Goal: Entertainment & Leisure: Consume media (video, audio)

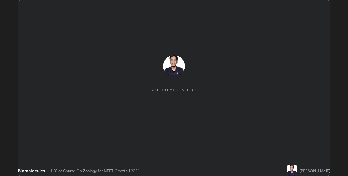
scroll to position [176, 348]
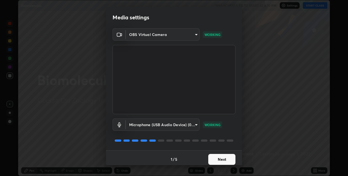
click at [222, 154] on button "Next" at bounding box center [221, 159] width 27 height 11
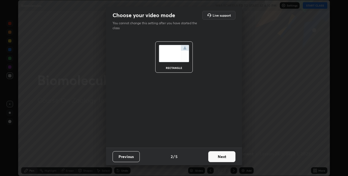
click at [221, 160] on button "Next" at bounding box center [221, 156] width 27 height 11
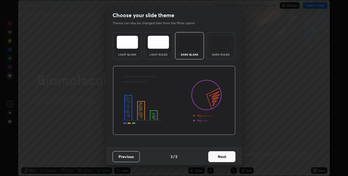
click at [221, 156] on button "Next" at bounding box center [221, 156] width 27 height 11
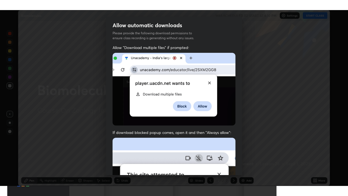
scroll to position [114, 0]
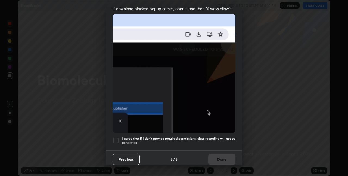
click at [218, 136] on h5 "I agree that if I don't provide required permissions, class recording will not …" at bounding box center [179, 140] width 114 height 8
click at [219, 154] on button "Done" at bounding box center [221, 159] width 27 height 11
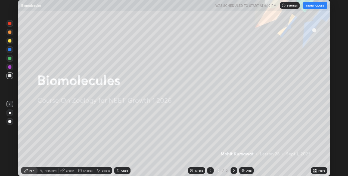
click at [317, 6] on button "START CLASS" at bounding box center [315, 5] width 24 height 7
click at [314, 169] on icon at bounding box center [314, 169] width 1 height 1
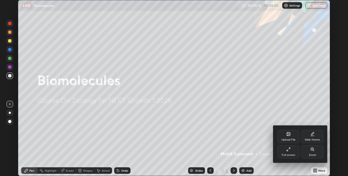
click at [290, 151] on icon at bounding box center [288, 149] width 4 height 4
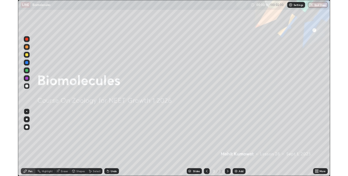
scroll to position [196, 348]
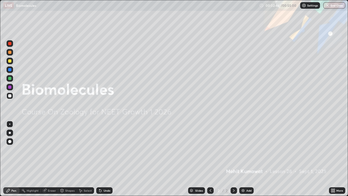
click at [247, 175] on div "Add" at bounding box center [248, 190] width 5 height 3
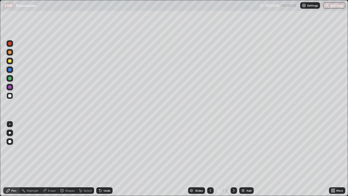
click at [105, 175] on div "Undo" at bounding box center [107, 190] width 7 height 3
click at [13, 87] on div at bounding box center [10, 87] width 7 height 7
click at [247, 175] on div "Add" at bounding box center [248, 190] width 5 height 3
click at [9, 94] on div at bounding box center [9, 95] width 3 height 3
click at [246, 175] on div "Add" at bounding box center [248, 190] width 5 height 3
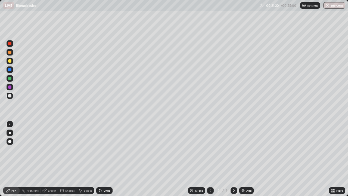
click at [247, 175] on div "Add" at bounding box center [248, 190] width 5 height 3
click at [241, 175] on img at bounding box center [243, 190] width 4 height 4
click at [8, 61] on div at bounding box center [9, 60] width 3 height 3
click at [106, 175] on div "Undo" at bounding box center [104, 190] width 16 height 7
click at [106, 175] on div "Undo" at bounding box center [107, 190] width 7 height 3
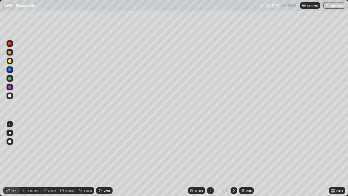
click at [105, 175] on div "Undo" at bounding box center [104, 190] width 16 height 7
click at [106, 175] on div "Undo" at bounding box center [107, 190] width 7 height 3
click at [245, 175] on div "Add" at bounding box center [246, 190] width 14 height 7
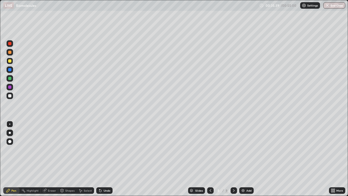
click at [106, 175] on div "Undo" at bounding box center [107, 190] width 7 height 3
click at [102, 175] on div "Undo" at bounding box center [104, 190] width 16 height 7
click at [101, 175] on icon at bounding box center [100, 190] width 4 height 4
click at [100, 175] on icon at bounding box center [100, 191] width 2 height 2
click at [104, 175] on div "Undo" at bounding box center [107, 190] width 7 height 3
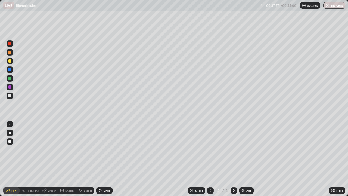
click at [104, 175] on div "Undo" at bounding box center [107, 190] width 7 height 3
click at [102, 175] on div "Undo" at bounding box center [104, 190] width 16 height 7
click at [51, 175] on div "Eraser" at bounding box center [52, 190] width 8 height 3
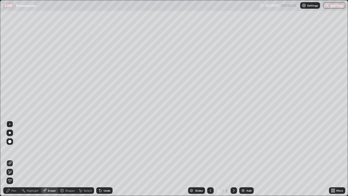
click at [11, 175] on div "Pen" at bounding box center [13, 190] width 5 height 3
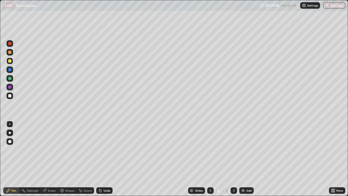
click at [244, 175] on img at bounding box center [243, 190] width 4 height 4
click at [107, 175] on div "Undo" at bounding box center [107, 190] width 7 height 3
click at [10, 86] on div at bounding box center [9, 86] width 3 height 3
click at [107, 175] on div "Undo" at bounding box center [104, 190] width 16 height 7
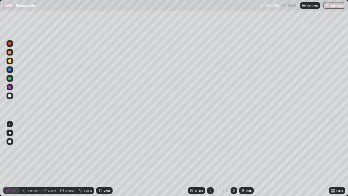
click at [107, 175] on div "Undo" at bounding box center [104, 190] width 16 height 7
click at [245, 175] on div "Add" at bounding box center [246, 190] width 14 height 7
click at [10, 95] on div at bounding box center [9, 95] width 3 height 3
click at [249, 175] on div "Add" at bounding box center [248, 190] width 5 height 3
click at [104, 175] on div "Undo" at bounding box center [107, 190] width 7 height 3
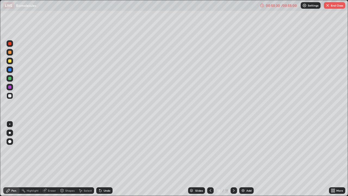
click at [246, 175] on div "Add" at bounding box center [246, 190] width 14 height 7
click at [104, 175] on div "Undo" at bounding box center [107, 190] width 7 height 3
click at [105, 175] on div "Undo" at bounding box center [104, 190] width 16 height 7
click at [106, 175] on div "Undo" at bounding box center [107, 190] width 7 height 3
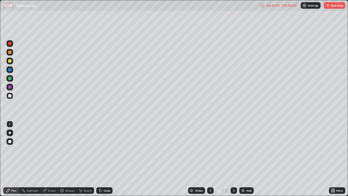
click at [106, 175] on div "Undo" at bounding box center [107, 190] width 7 height 3
click at [51, 175] on div "Eraser" at bounding box center [52, 190] width 8 height 3
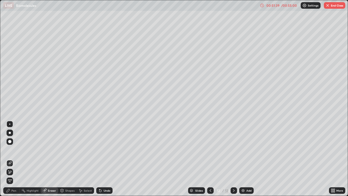
click at [15, 175] on div "Pen" at bounding box center [13, 190] width 5 height 3
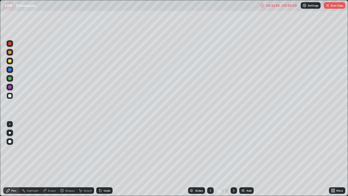
click at [243, 175] on img at bounding box center [243, 190] width 4 height 4
click at [105, 175] on div "Undo" at bounding box center [107, 190] width 7 height 3
click at [106, 175] on div "Undo" at bounding box center [107, 190] width 7 height 3
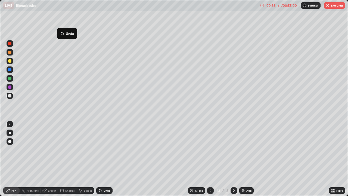
click at [210, 175] on div at bounding box center [210, 190] width 7 height 7
click at [233, 175] on icon at bounding box center [234, 190] width 4 height 4
click at [337, 3] on button "End Class" at bounding box center [334, 5] width 21 height 7
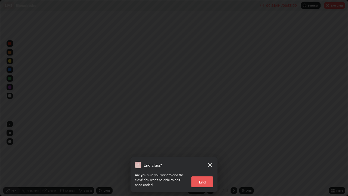
click at [210, 175] on button "End" at bounding box center [202, 181] width 22 height 11
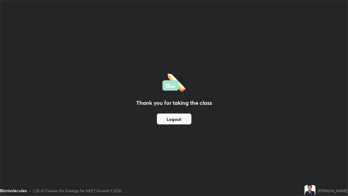
click at [182, 117] on button "Logout" at bounding box center [174, 118] width 35 height 11
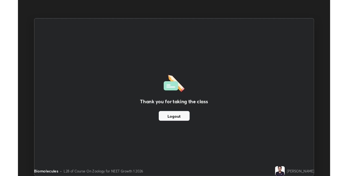
scroll to position [27024, 26852]
